Goal: Information Seeking & Learning: Learn about a topic

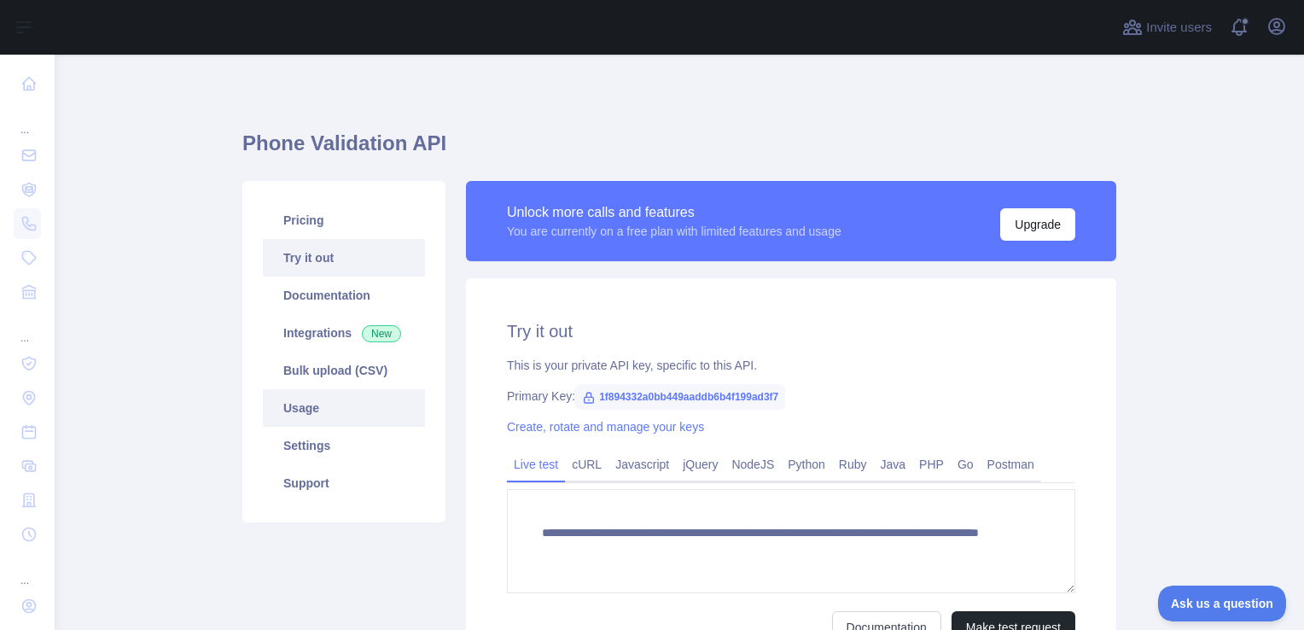
click at [294, 407] on link "Usage" at bounding box center [344, 408] width 162 height 38
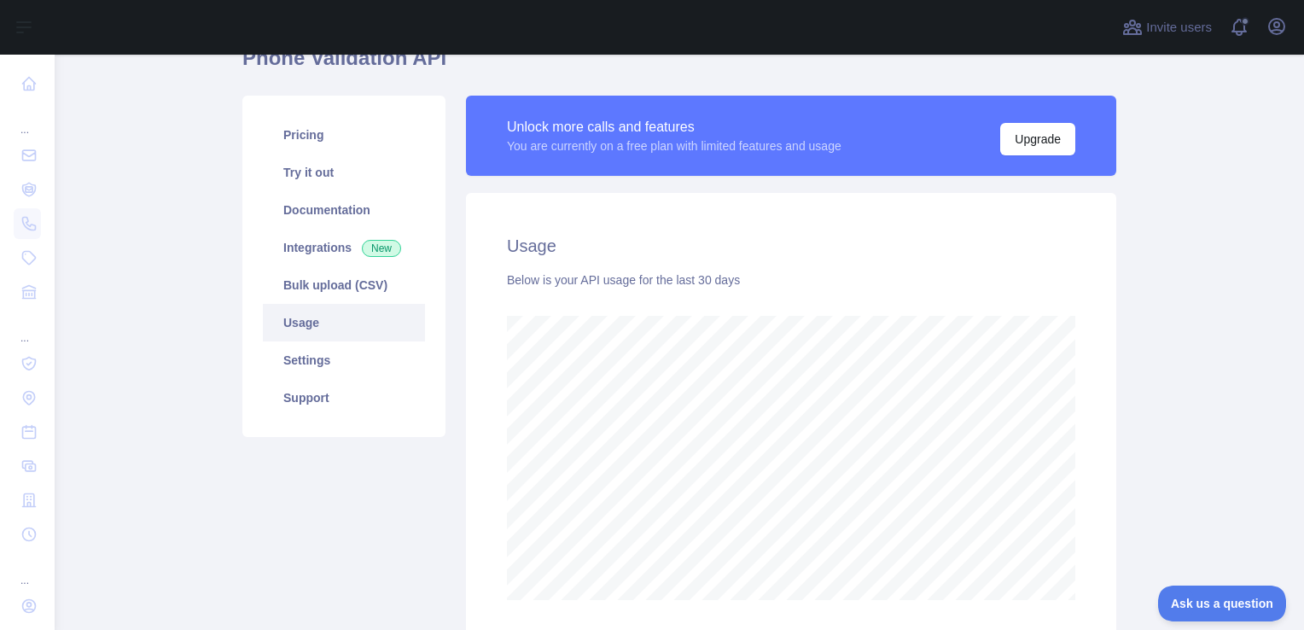
scroll to position [85, 0]
click at [297, 138] on link "Pricing" at bounding box center [344, 135] width 162 height 38
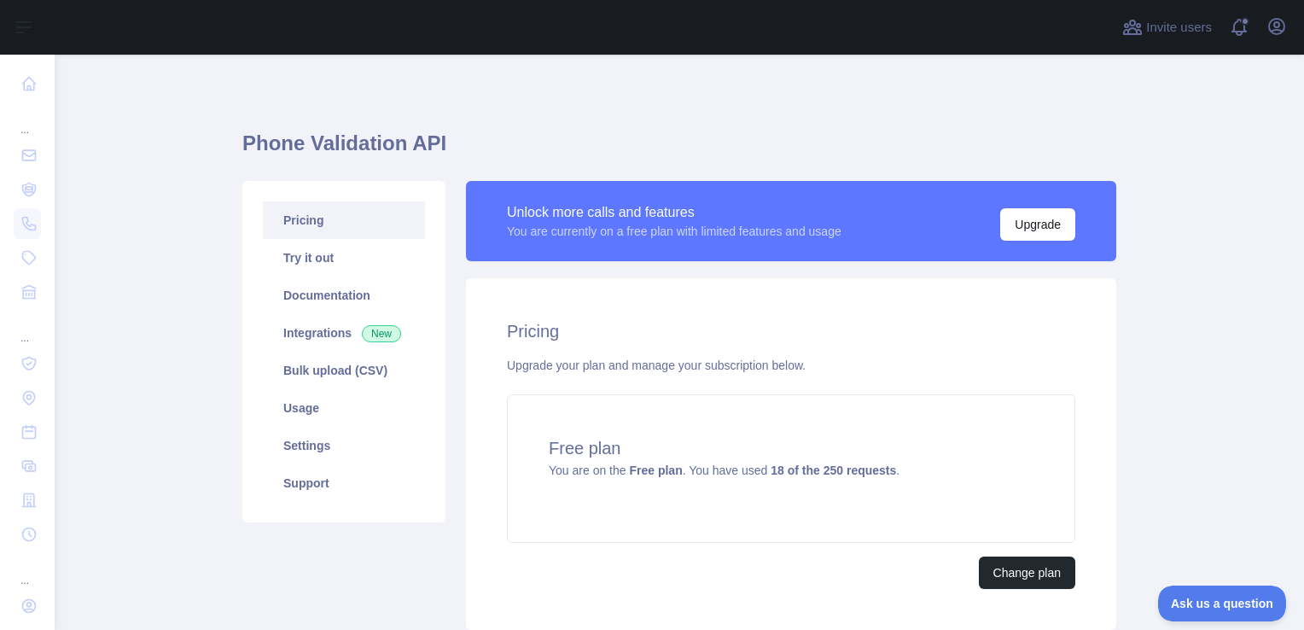
click at [298, 231] on link "Pricing" at bounding box center [344, 220] width 162 height 38
click at [297, 258] on link "Try it out" at bounding box center [344, 258] width 162 height 38
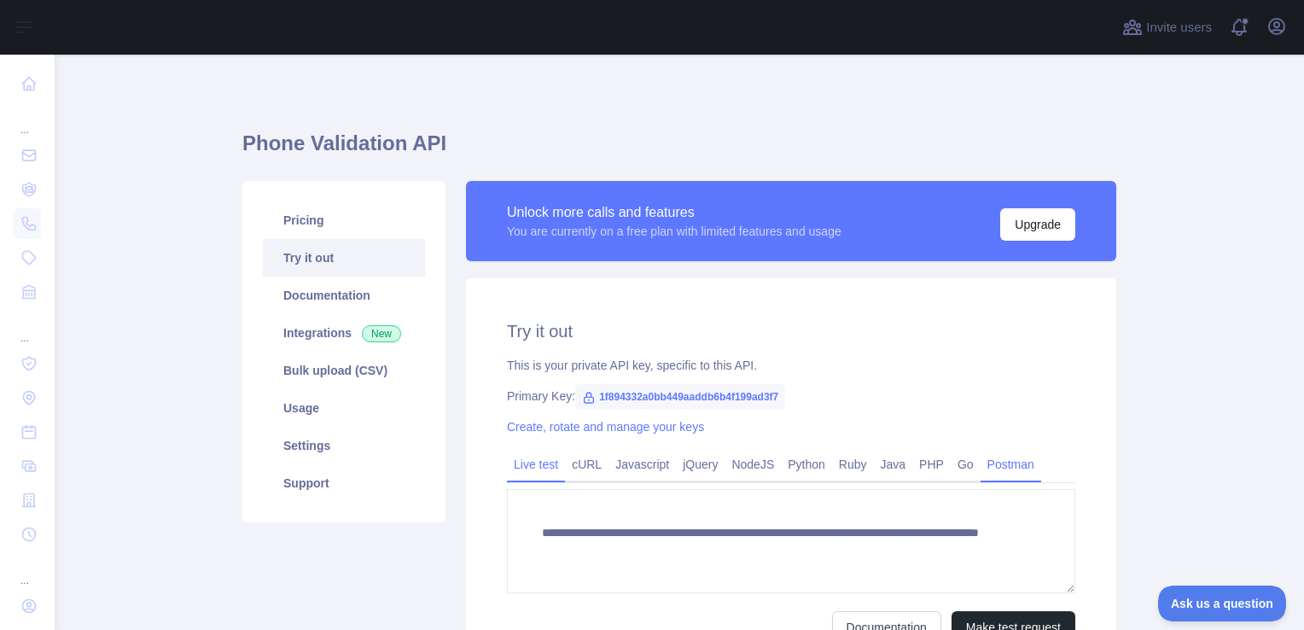
click at [996, 464] on link "Postman" at bounding box center [1010, 464] width 61 height 27
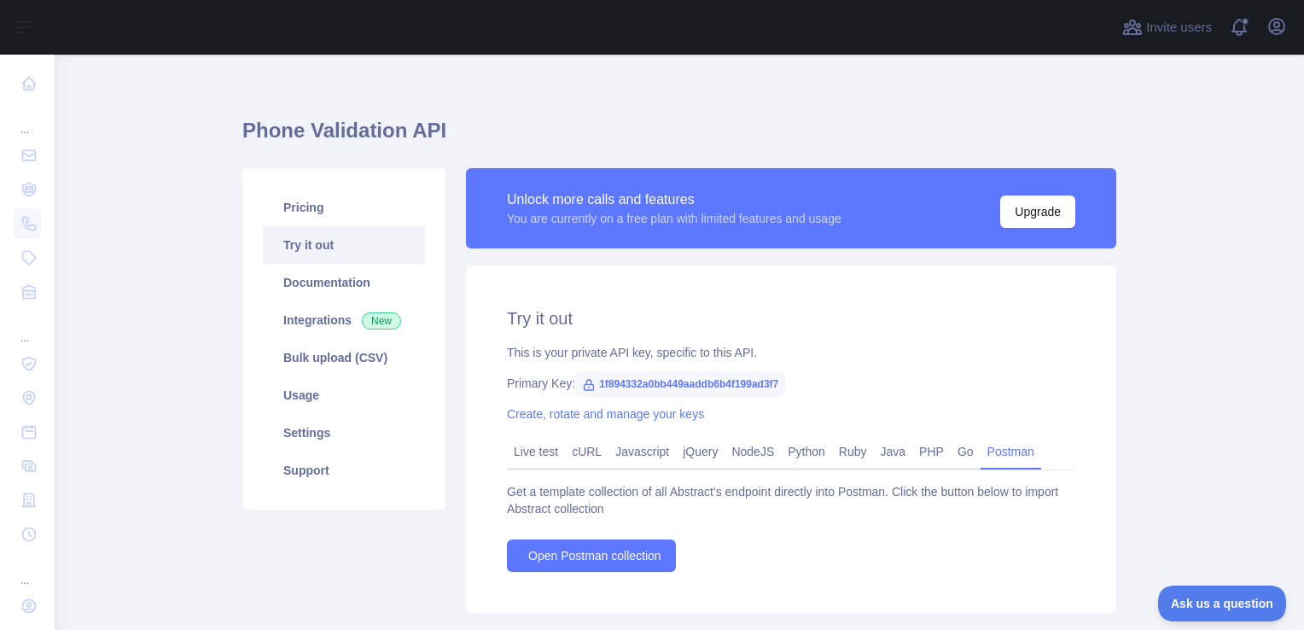
scroll to position [12, 0]
click at [1017, 220] on button "Upgrade" at bounding box center [1037, 212] width 75 height 32
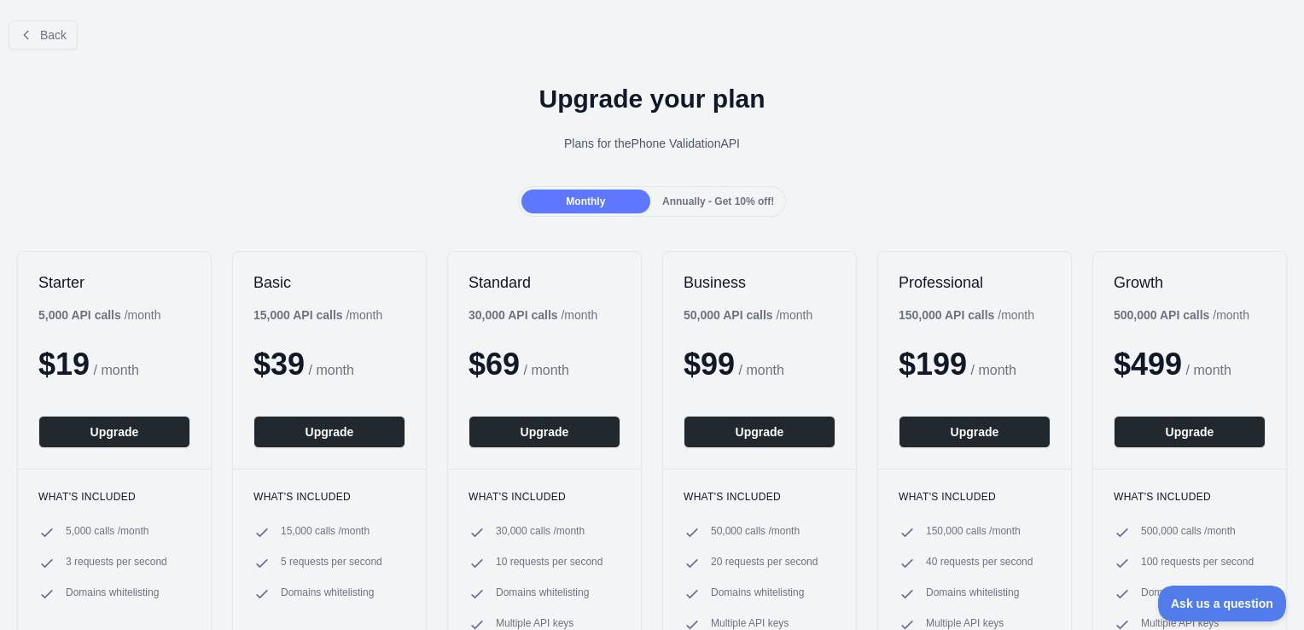
scroll to position [12, 0]
